Goal: Transaction & Acquisition: Purchase product/service

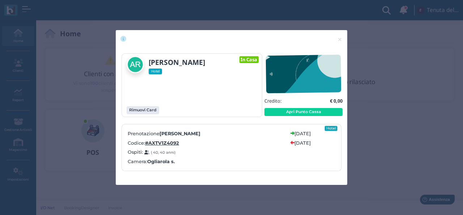
click at [374, 144] on div "× close [PERSON_NAME] Hotel In Casa Rimuovi Card" at bounding box center [231, 107] width 463 height 215
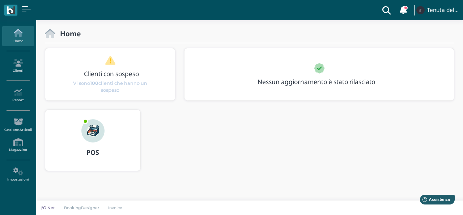
click at [68, 134] on div "POS" at bounding box center [92, 140] width 95 height 61
click at [45, 109] on link "POS" at bounding box center [93, 144] width 96 height 70
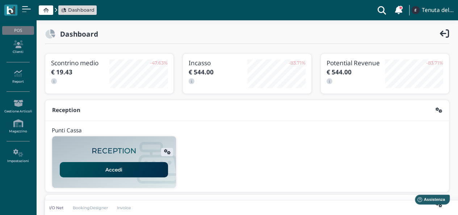
scroll to position [139, 0]
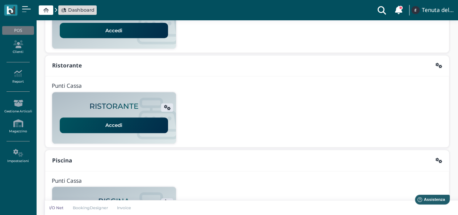
click at [119, 34] on link "Accedi" at bounding box center [114, 30] width 108 height 15
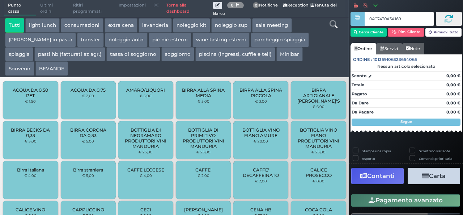
type input "04C7430A3A1691"
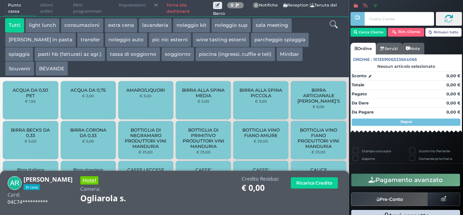
click at [121, 22] on button "extra cena" at bounding box center [121, 25] width 33 height 14
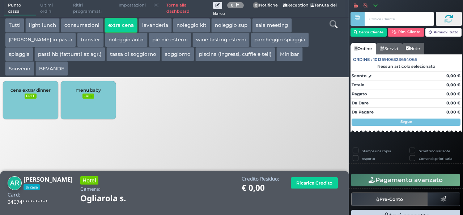
click at [31, 101] on div "cena extra/ dinner FREE" at bounding box center [30, 100] width 55 height 38
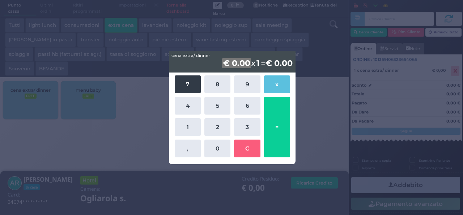
click at [187, 86] on button "7" at bounding box center [188, 84] width 26 height 18
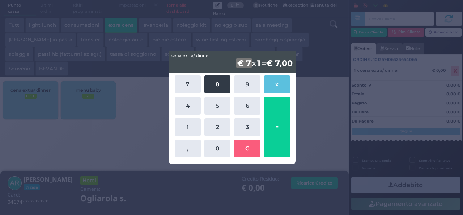
click at [207, 85] on button "8" at bounding box center [218, 84] width 26 height 18
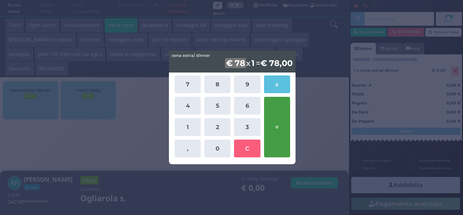
click at [276, 108] on button "=" at bounding box center [277, 127] width 26 height 60
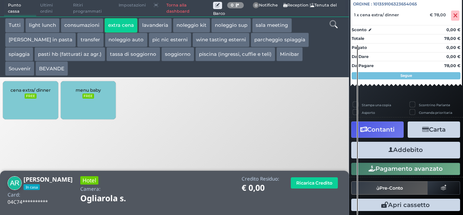
scroll to position [80, 0]
click at [402, 152] on button "Addebito" at bounding box center [405, 150] width 109 height 16
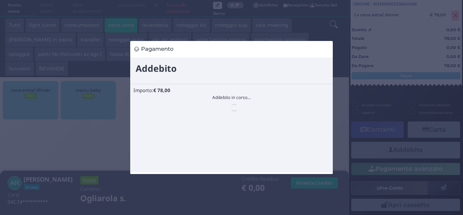
scroll to position [0, 0]
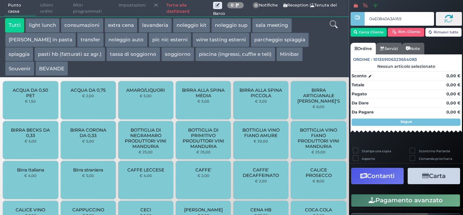
type input "04E0840A3A1694"
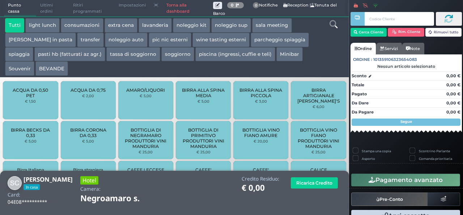
click at [122, 26] on button "extra cena" at bounding box center [121, 25] width 33 height 14
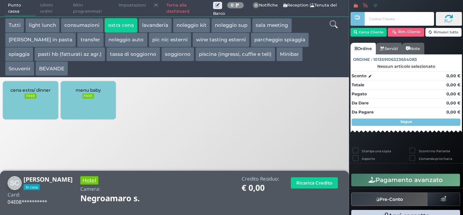
click at [30, 102] on div "cena extra/ dinner FREE" at bounding box center [30, 100] width 55 height 38
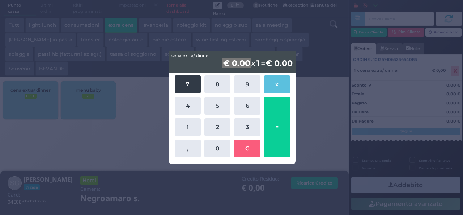
click at [190, 87] on button "7" at bounding box center [188, 84] width 26 height 18
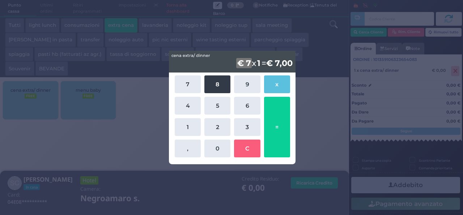
click at [225, 87] on button "8" at bounding box center [218, 84] width 26 height 18
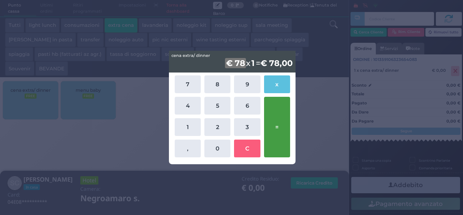
click at [278, 114] on button "=" at bounding box center [277, 127] width 26 height 60
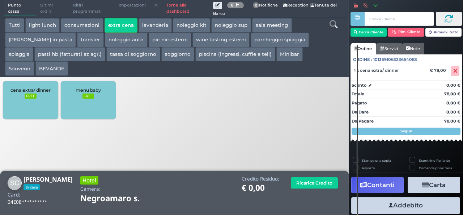
scroll to position [80, 0]
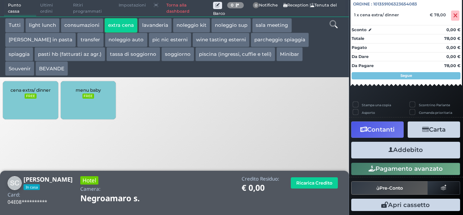
click at [399, 154] on button "Addebito" at bounding box center [405, 150] width 109 height 16
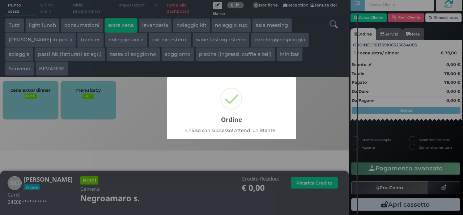
scroll to position [21, 0]
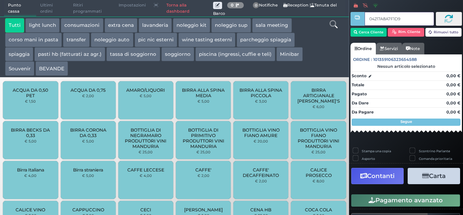
type input "04217A8A7F1D91"
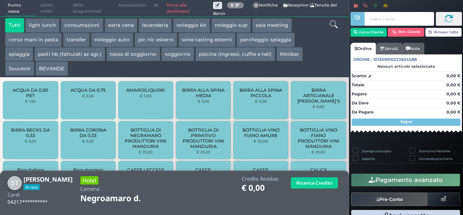
click at [126, 28] on button "extra cena" at bounding box center [121, 25] width 33 height 14
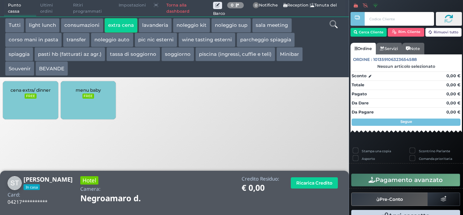
click at [41, 97] on div "cena extra/ dinner FREE" at bounding box center [30, 100] width 55 height 38
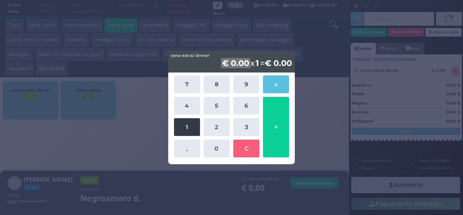
click at [180, 124] on button "1" at bounding box center [187, 127] width 26 height 18
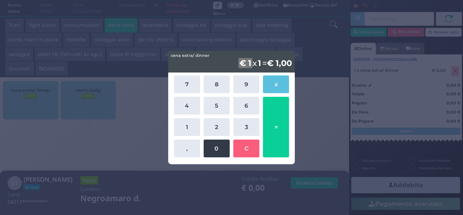
click at [222, 148] on button "0" at bounding box center [217, 148] width 26 height 18
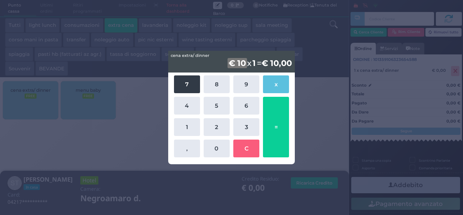
click at [187, 87] on button "7" at bounding box center [187, 84] width 26 height 18
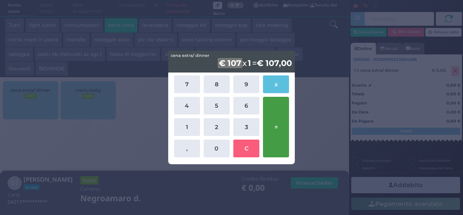
click at [273, 127] on button "=" at bounding box center [276, 127] width 26 height 60
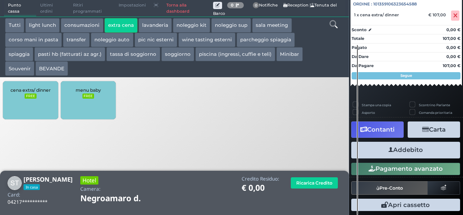
scroll to position [80, 0]
click at [416, 153] on button "Addebito" at bounding box center [405, 150] width 109 height 16
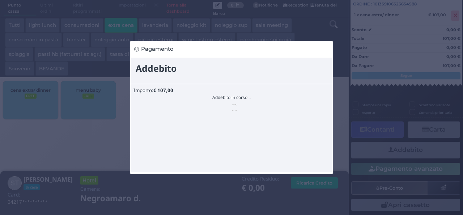
scroll to position [0, 0]
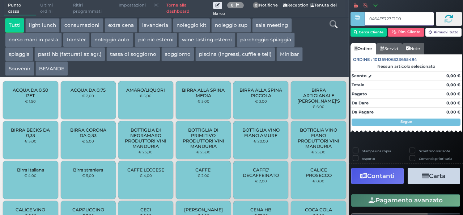
type input "0464E5727F1D91"
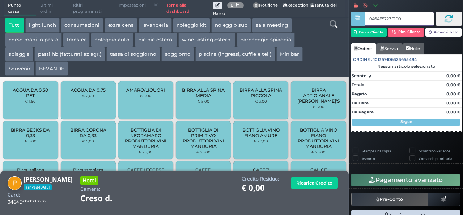
type input "0464E5727F1D91"
click at [126, 26] on button "extra cena" at bounding box center [121, 25] width 33 height 14
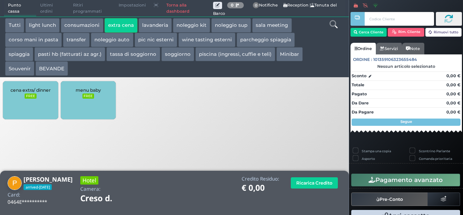
click at [17, 111] on div "cena extra/ dinner FREE" at bounding box center [30, 100] width 55 height 38
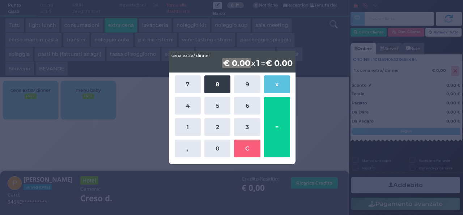
click at [224, 88] on button "8" at bounding box center [218, 84] width 26 height 18
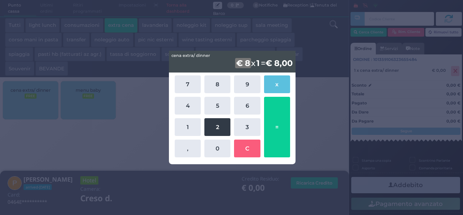
click at [221, 125] on button "2" at bounding box center [218, 127] width 26 height 18
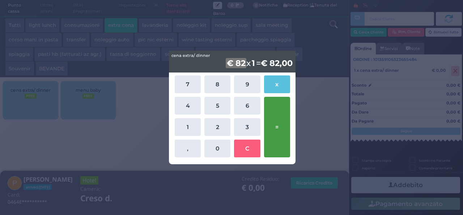
click at [280, 125] on button "=" at bounding box center [277, 127] width 26 height 60
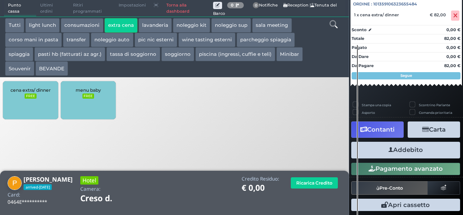
scroll to position [80, 0]
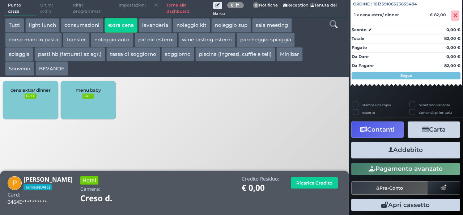
click at [401, 152] on button "Addebito" at bounding box center [405, 150] width 109 height 16
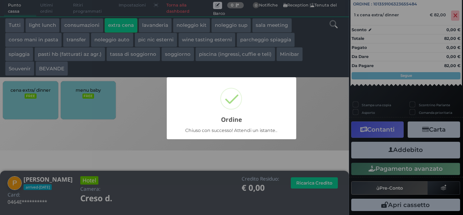
scroll to position [21, 0]
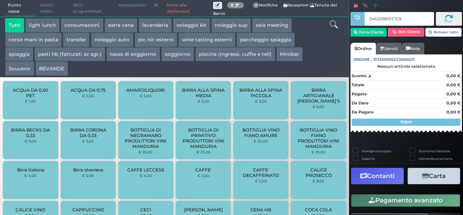
type input "0462098A7F1D95"
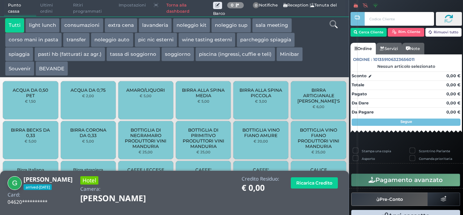
click at [116, 25] on button "extra cena" at bounding box center [121, 25] width 33 height 14
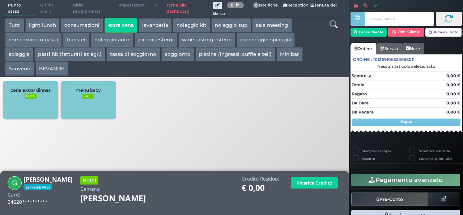
click at [23, 109] on div "cena extra/ dinner FREE" at bounding box center [30, 100] width 55 height 38
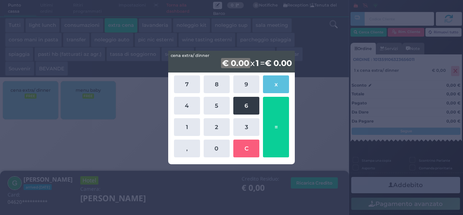
click at [248, 107] on button "6" at bounding box center [246, 106] width 26 height 18
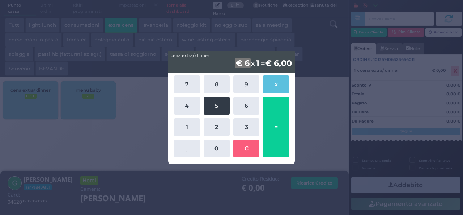
click at [221, 104] on button "5" at bounding box center [217, 106] width 26 height 18
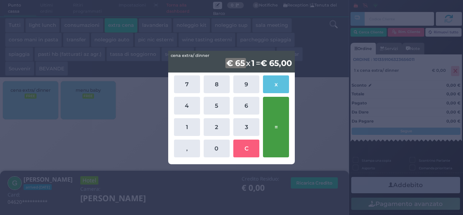
click at [280, 126] on button "=" at bounding box center [276, 127] width 26 height 60
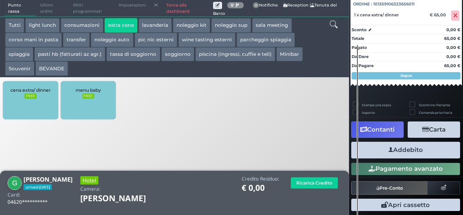
scroll to position [80, 0]
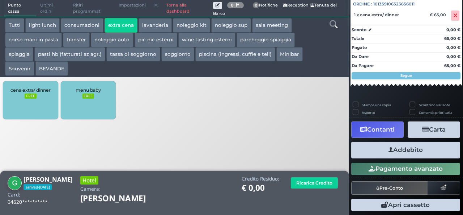
click at [411, 153] on button "Addebito" at bounding box center [405, 150] width 109 height 16
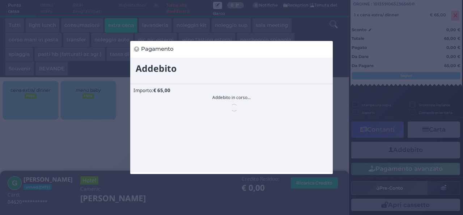
scroll to position [0, 0]
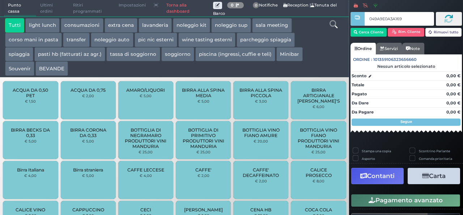
type input "049A9E0A3A1695"
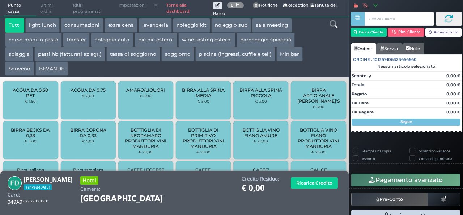
click at [129, 26] on button "extra cena" at bounding box center [121, 25] width 33 height 14
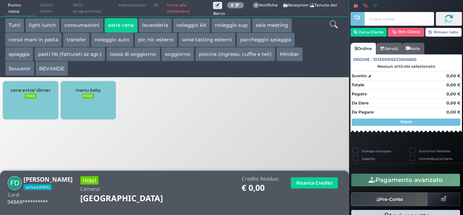
click at [31, 107] on div "cena extra/ dinner FREE" at bounding box center [30, 100] width 55 height 38
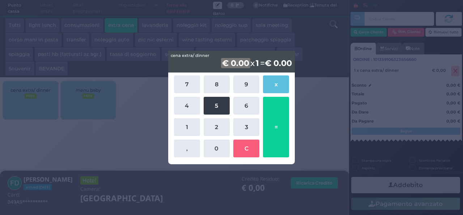
click at [218, 109] on button "5" at bounding box center [217, 106] width 26 height 18
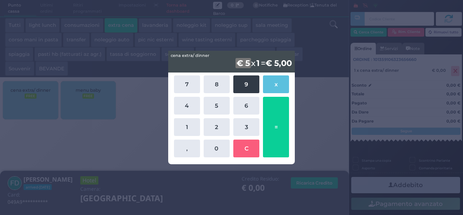
click at [245, 86] on button "9" at bounding box center [246, 84] width 26 height 18
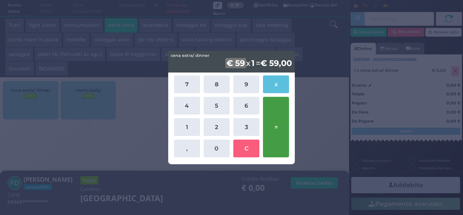
click at [281, 123] on button "=" at bounding box center [276, 127] width 26 height 60
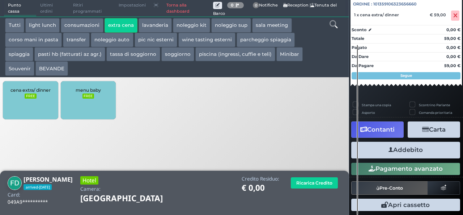
scroll to position [80, 0]
click at [413, 151] on button "Addebito" at bounding box center [405, 150] width 109 height 16
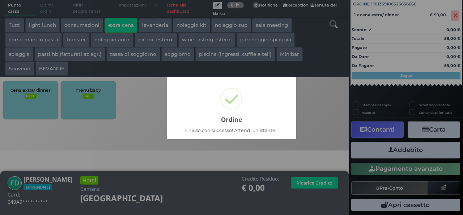
scroll to position [21, 0]
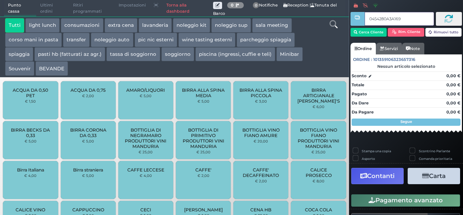
type input "0454280A3A1695"
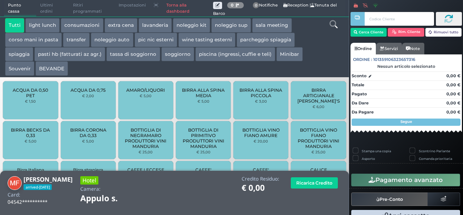
click at [121, 26] on button "extra cena" at bounding box center [121, 25] width 33 height 14
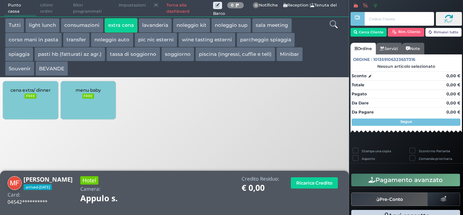
click at [39, 102] on div "cena extra/ dinner FREE" at bounding box center [30, 100] width 55 height 38
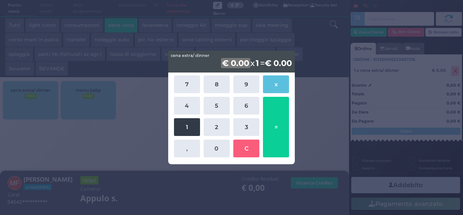
click at [190, 123] on button "1" at bounding box center [187, 127] width 26 height 18
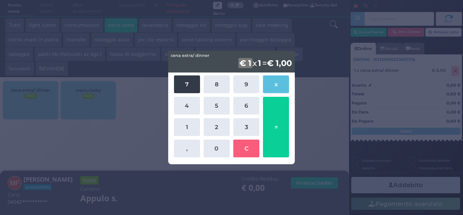
click at [190, 84] on button "7" at bounding box center [187, 84] width 26 height 18
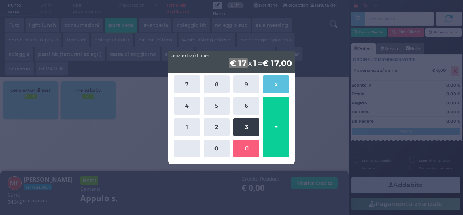
click at [243, 127] on button "3" at bounding box center [246, 127] width 26 height 18
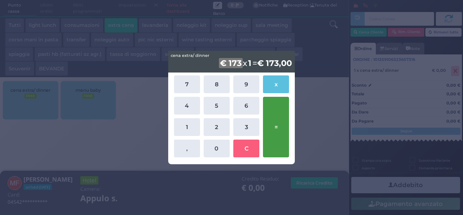
click at [271, 135] on button "=" at bounding box center [276, 127] width 26 height 60
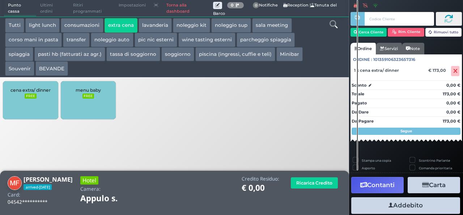
click at [400, 208] on button "Addebito" at bounding box center [405, 205] width 109 height 16
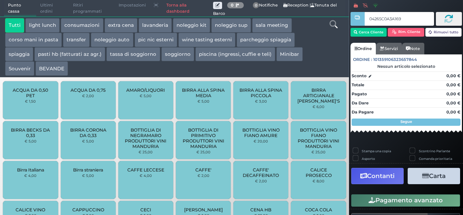
type input "04265C0A3A1691"
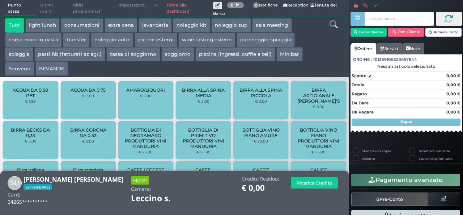
click at [124, 25] on button "extra cena" at bounding box center [121, 25] width 33 height 14
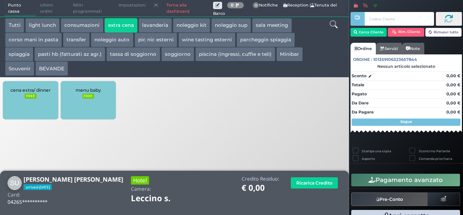
click at [20, 105] on div "cena extra/ dinner FREE" at bounding box center [30, 100] width 55 height 38
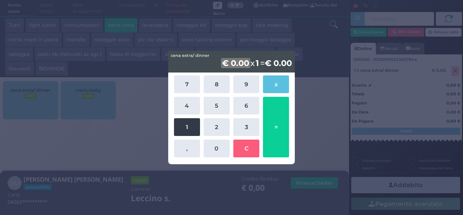
click at [185, 126] on button "1" at bounding box center [187, 127] width 26 height 18
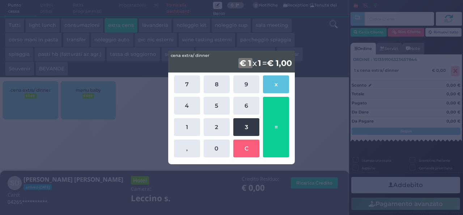
click at [242, 126] on button "3" at bounding box center [246, 127] width 26 height 18
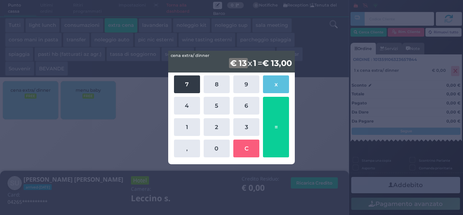
click at [182, 87] on button "7" at bounding box center [187, 84] width 26 height 18
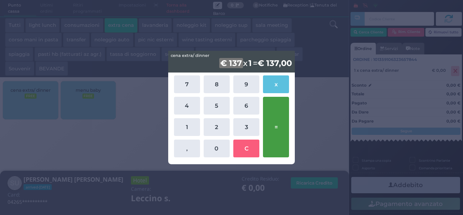
click at [278, 130] on button "=" at bounding box center [276, 127] width 26 height 60
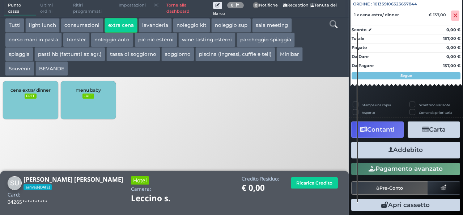
scroll to position [80, 0]
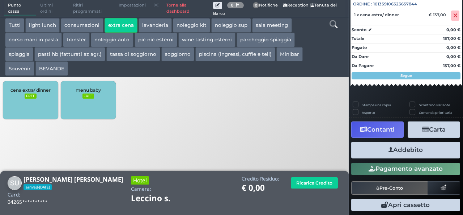
click at [418, 152] on button "Addebito" at bounding box center [405, 150] width 109 height 16
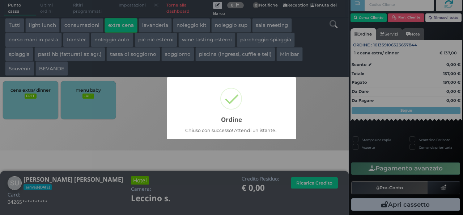
scroll to position [21, 0]
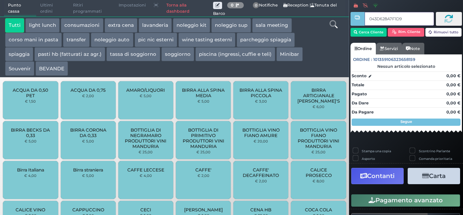
type input "043D628A7F1D91"
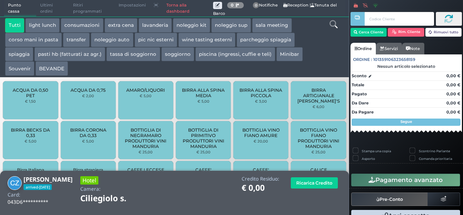
click at [125, 22] on button "extra cena" at bounding box center [121, 25] width 33 height 14
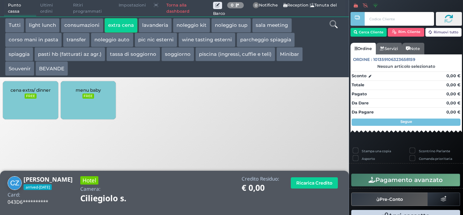
click at [30, 103] on div "cena extra/ dinner FREE" at bounding box center [30, 100] width 55 height 38
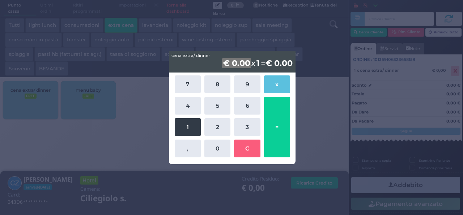
click at [198, 131] on button "1" at bounding box center [188, 127] width 26 height 18
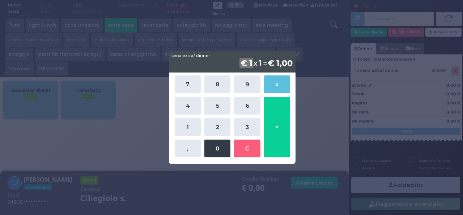
click at [221, 153] on button "0" at bounding box center [218, 148] width 26 height 18
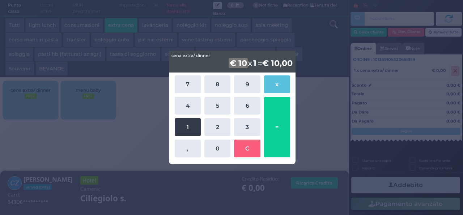
click at [191, 131] on button "1" at bounding box center [188, 127] width 26 height 18
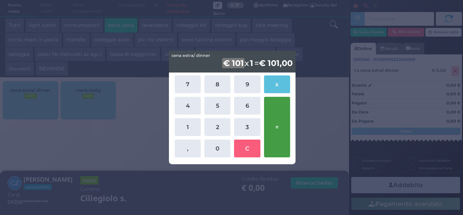
click at [282, 125] on button "=" at bounding box center [277, 127] width 26 height 60
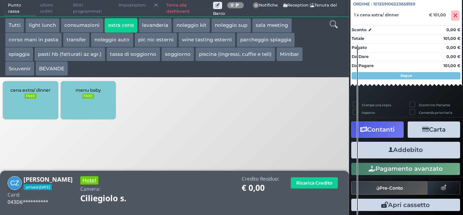
scroll to position [80, 0]
click at [398, 152] on button "Addebito" at bounding box center [405, 150] width 109 height 16
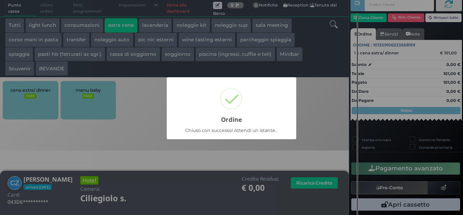
scroll to position [21, 0]
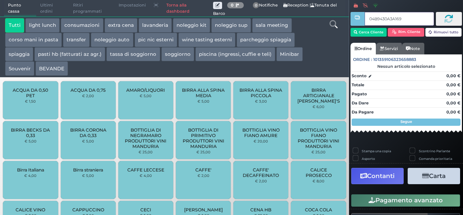
type input "04B9430A3A1691"
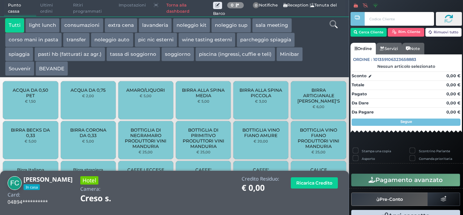
click at [128, 27] on button "extra cena" at bounding box center [121, 25] width 33 height 14
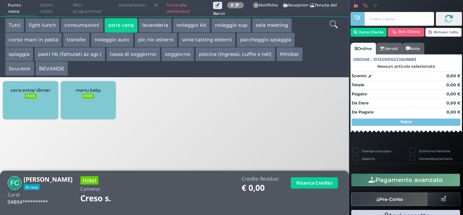
click at [36, 107] on div "cena extra/ dinner FREE" at bounding box center [30, 100] width 55 height 38
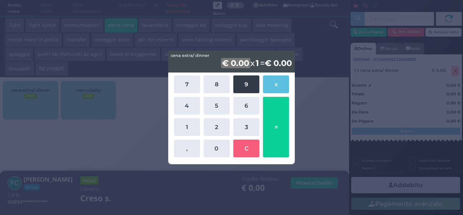
click at [240, 83] on button "9" at bounding box center [246, 84] width 26 height 18
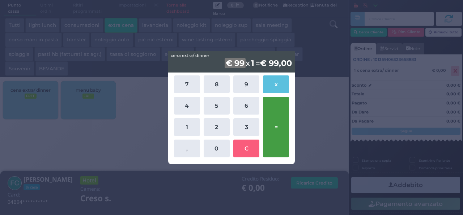
click at [282, 126] on button "=" at bounding box center [276, 127] width 26 height 60
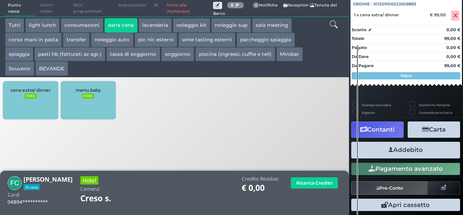
scroll to position [80, 0]
click at [414, 152] on button "Addebito" at bounding box center [405, 150] width 109 height 16
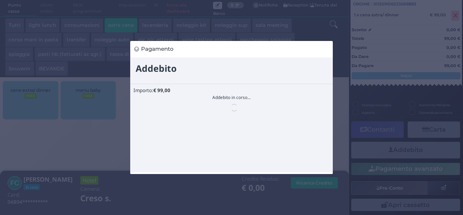
scroll to position [0, 0]
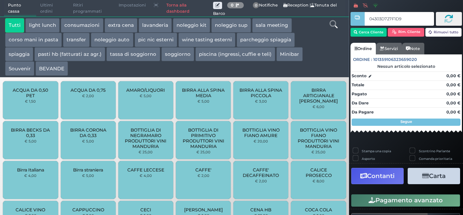
type input "04303D727F1D95"
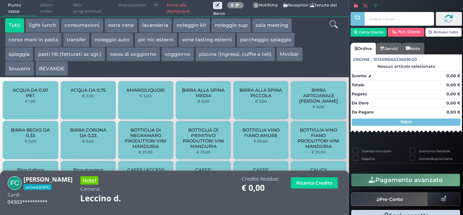
click at [127, 25] on button "extra cena" at bounding box center [121, 25] width 33 height 14
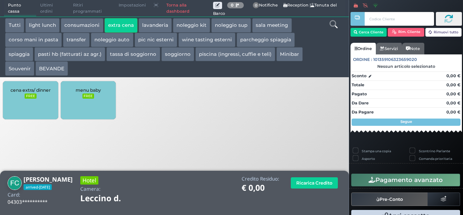
click at [26, 95] on small "FREE" at bounding box center [31, 95] width 12 height 5
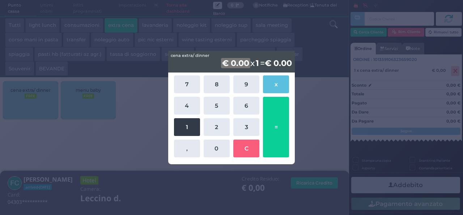
click at [187, 131] on button "1" at bounding box center [187, 127] width 26 height 18
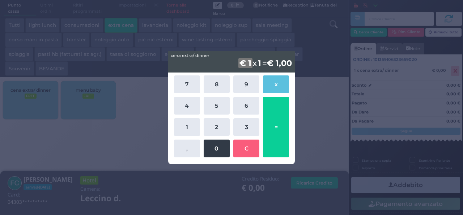
click at [224, 155] on button "0" at bounding box center [217, 148] width 26 height 18
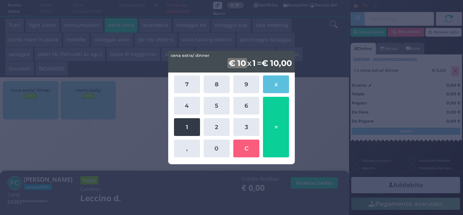
click at [187, 133] on button "1" at bounding box center [187, 127] width 26 height 18
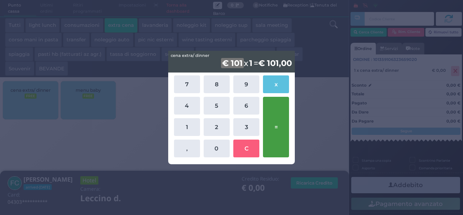
click at [274, 131] on button "=" at bounding box center [276, 127] width 26 height 60
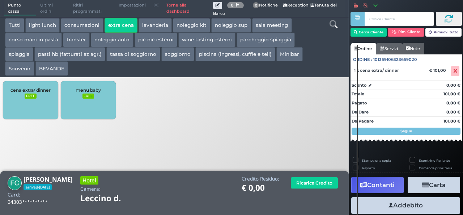
scroll to position [80, 0]
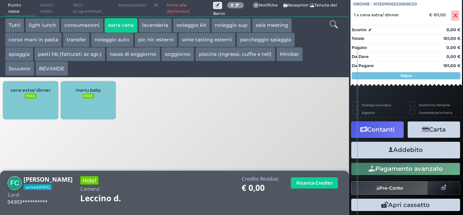
click at [403, 152] on button "Addebito" at bounding box center [405, 150] width 109 height 16
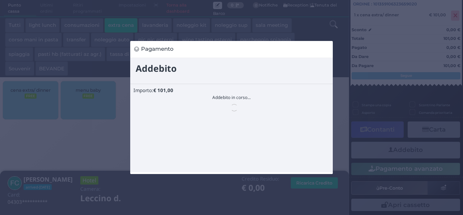
scroll to position [0, 0]
